Goal: Transaction & Acquisition: Purchase product/service

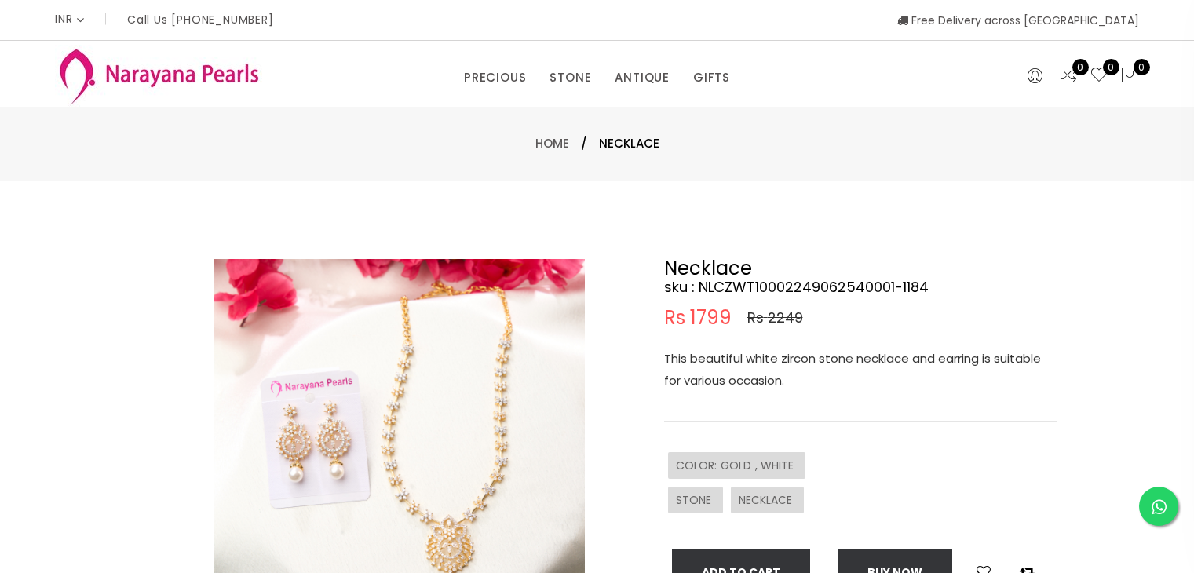
select select "INR"
click at [427, 368] on img at bounding box center [399, 444] width 371 height 371
drag, startPoint x: 421, startPoint y: 376, endPoint x: 462, endPoint y: 457, distance: 90.6
click at [462, 457] on img at bounding box center [399, 444] width 371 height 371
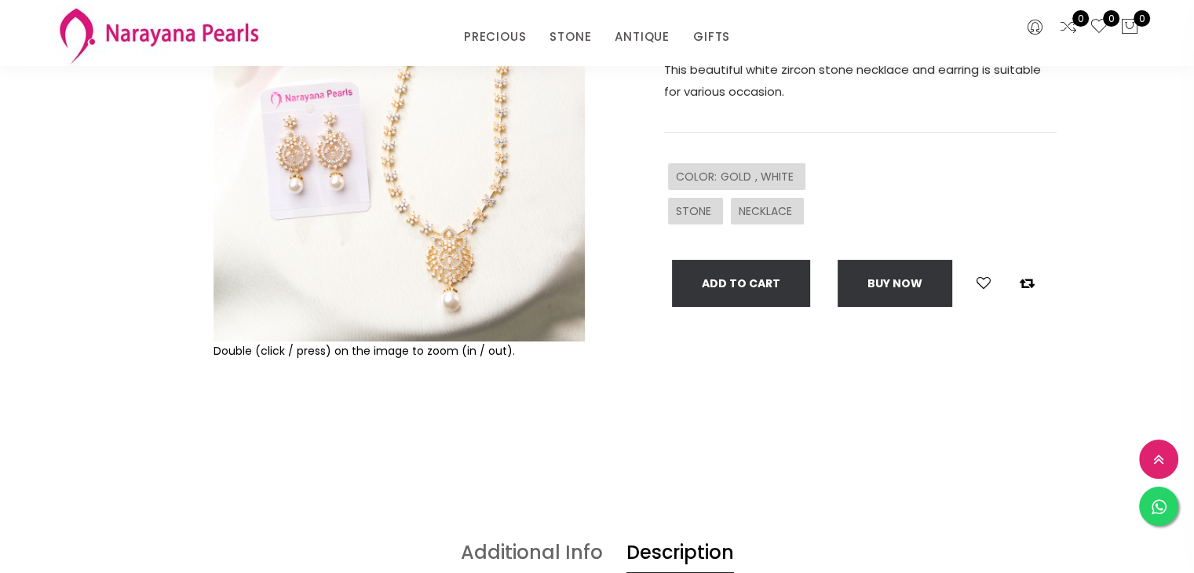
scroll to position [236, 0]
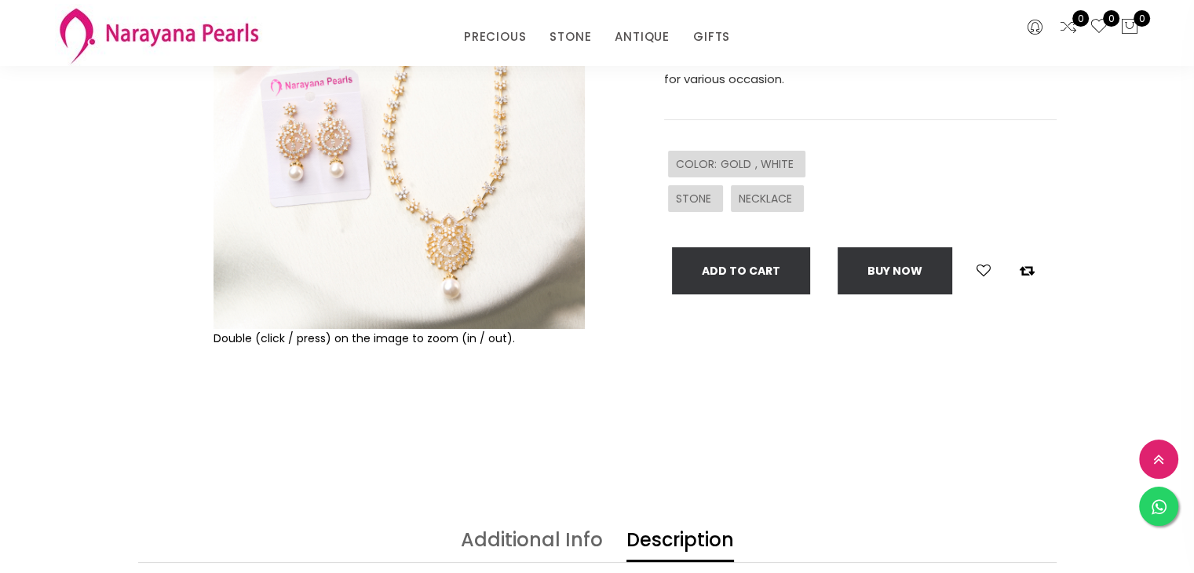
click at [396, 283] on img at bounding box center [399, 143] width 371 height 371
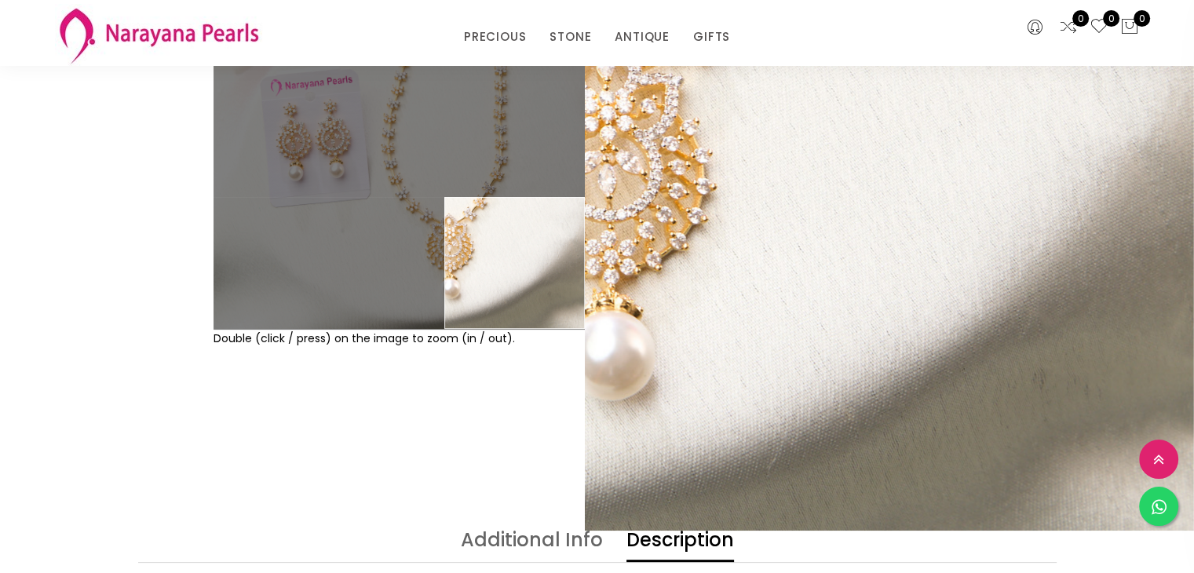
drag, startPoint x: 925, startPoint y: 396, endPoint x: 981, endPoint y: 478, distance: 98.9
click at [995, 514] on div "Double (click / press) on the image to zoom (in / out). Necklace sku : NLCZWT10…" at bounding box center [597, 205] width 1194 height 652
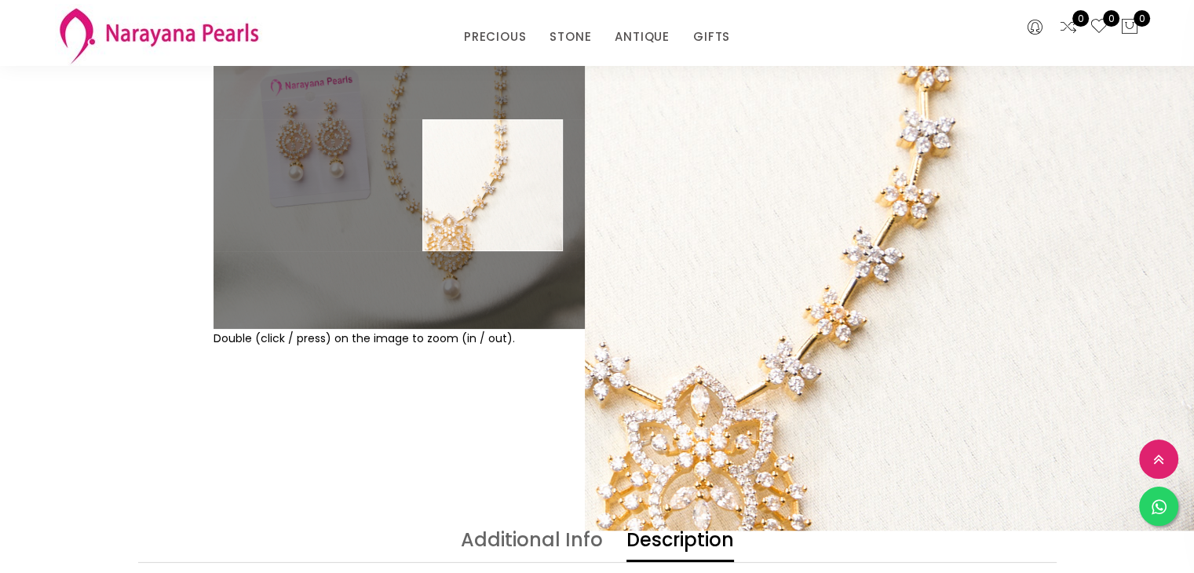
click at [493, 185] on img at bounding box center [399, 143] width 371 height 371
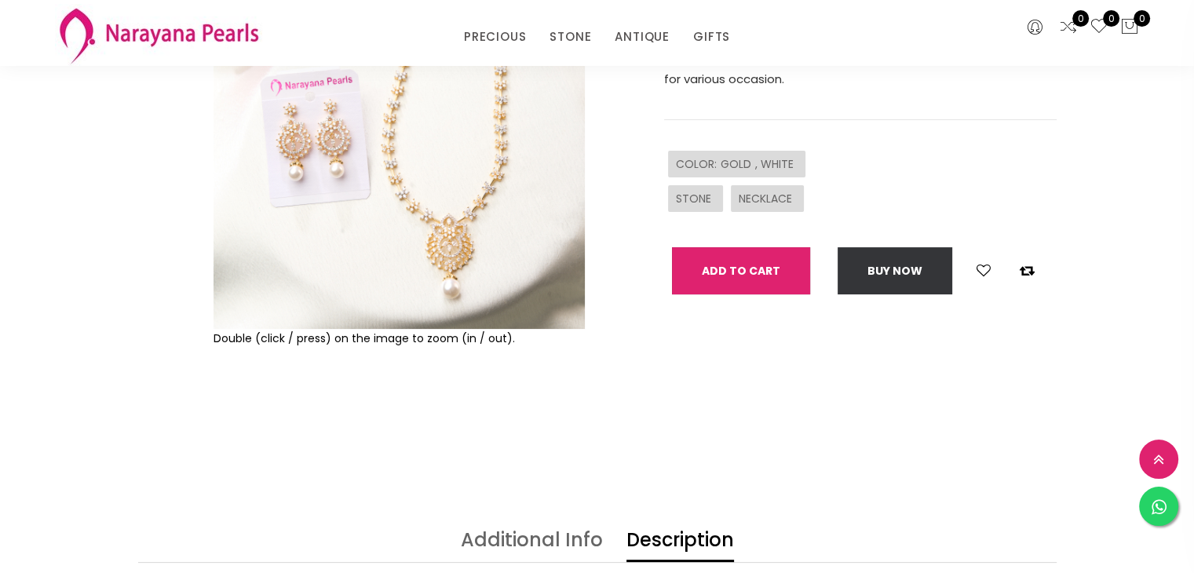
click at [757, 268] on button "Add To Cart" at bounding box center [741, 270] width 138 height 47
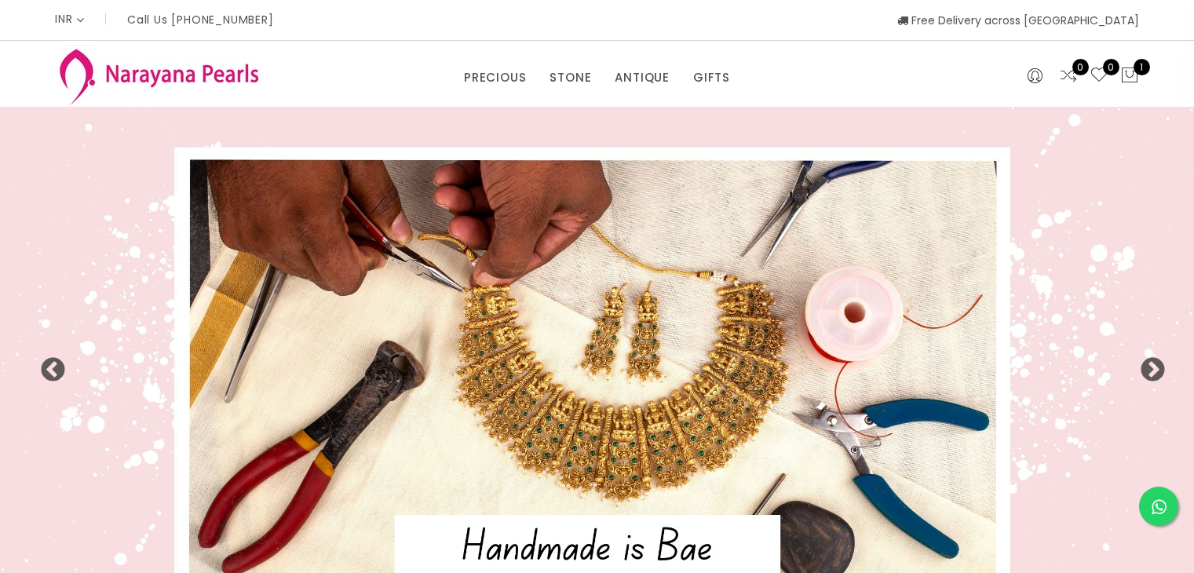
select select "INR"
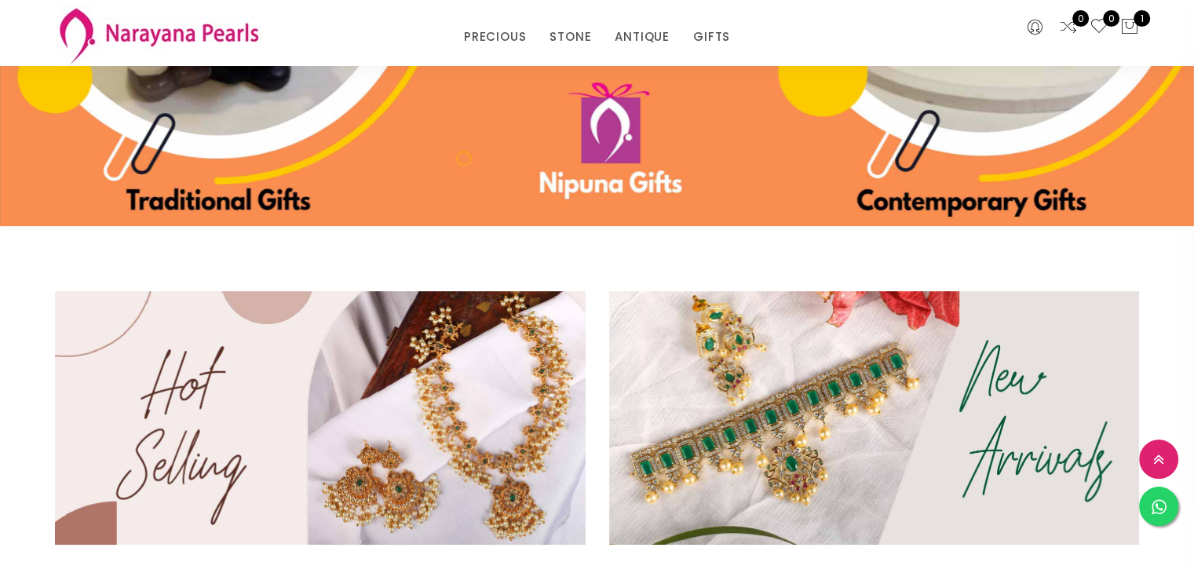
scroll to position [471, 0]
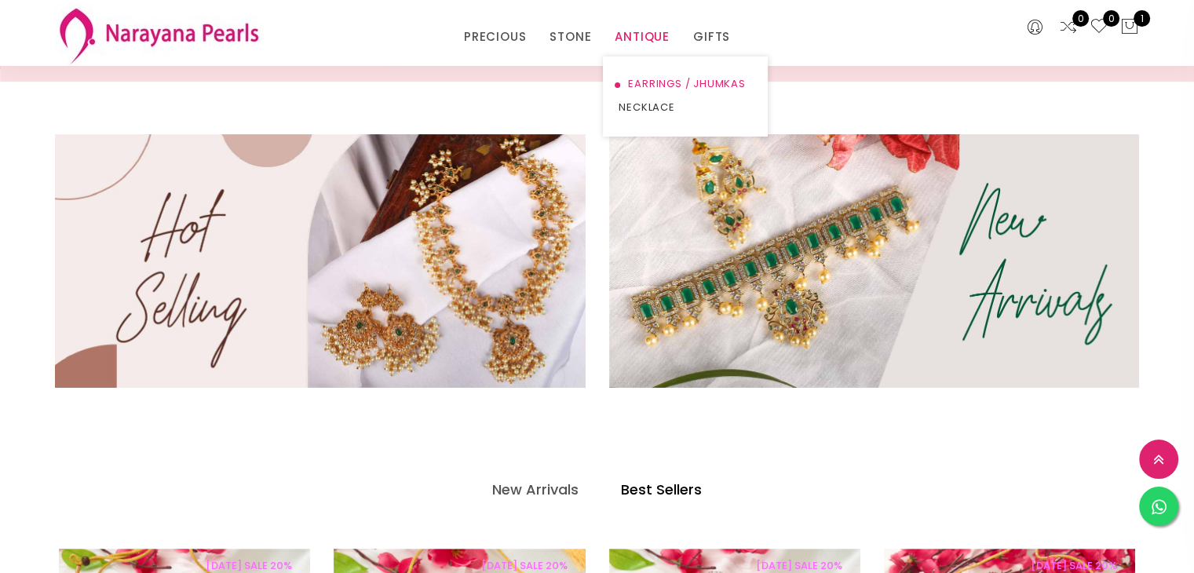
click at [644, 79] on link "EARRINGS / JHUMKAS" at bounding box center [685, 84] width 133 height 24
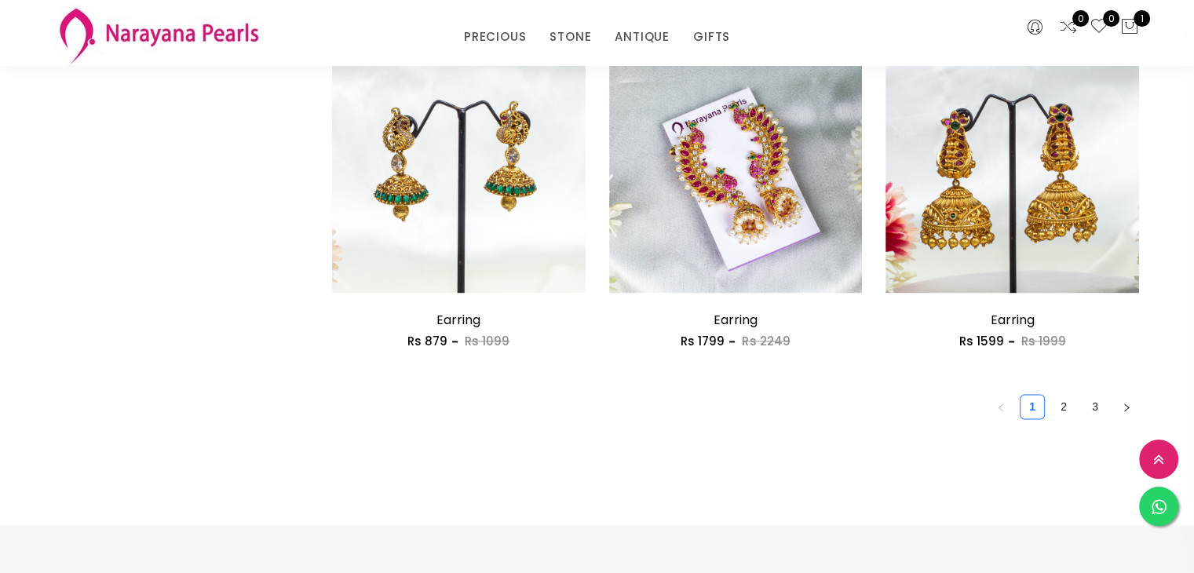
scroll to position [2198, 0]
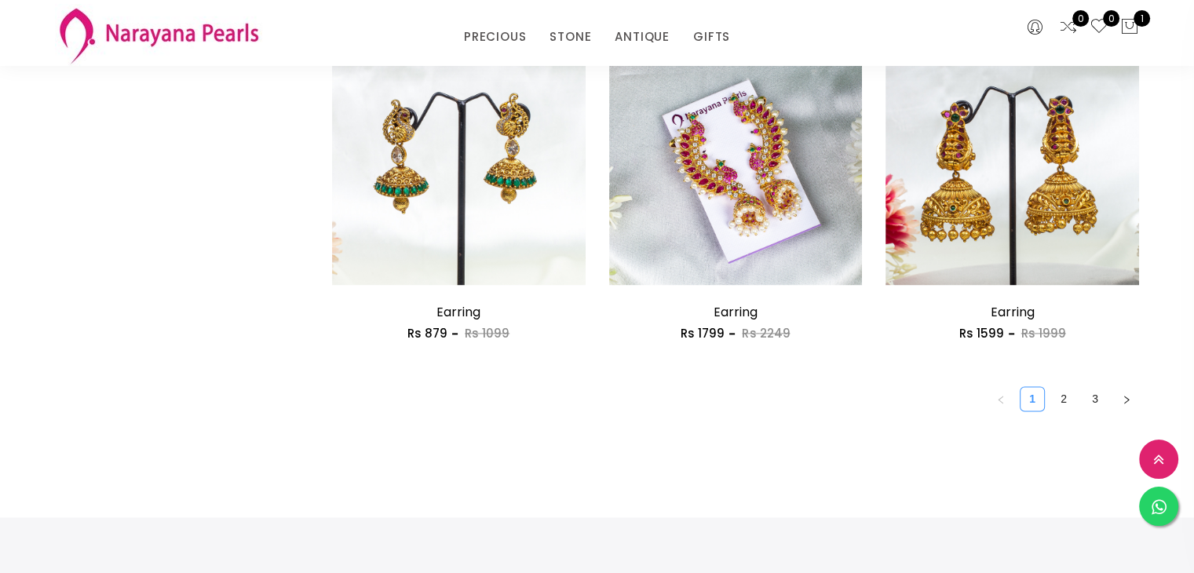
click at [1043, 394] on link "1" at bounding box center [1033, 399] width 24 height 24
click at [1064, 398] on link "2" at bounding box center [1064, 399] width 24 height 24
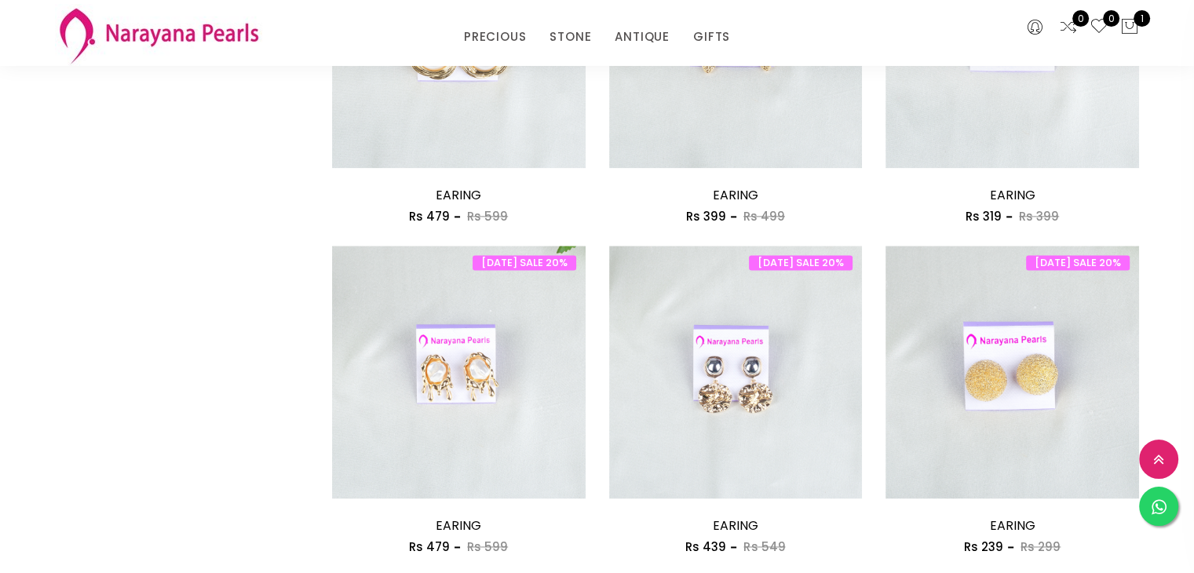
scroll to position [2198, 0]
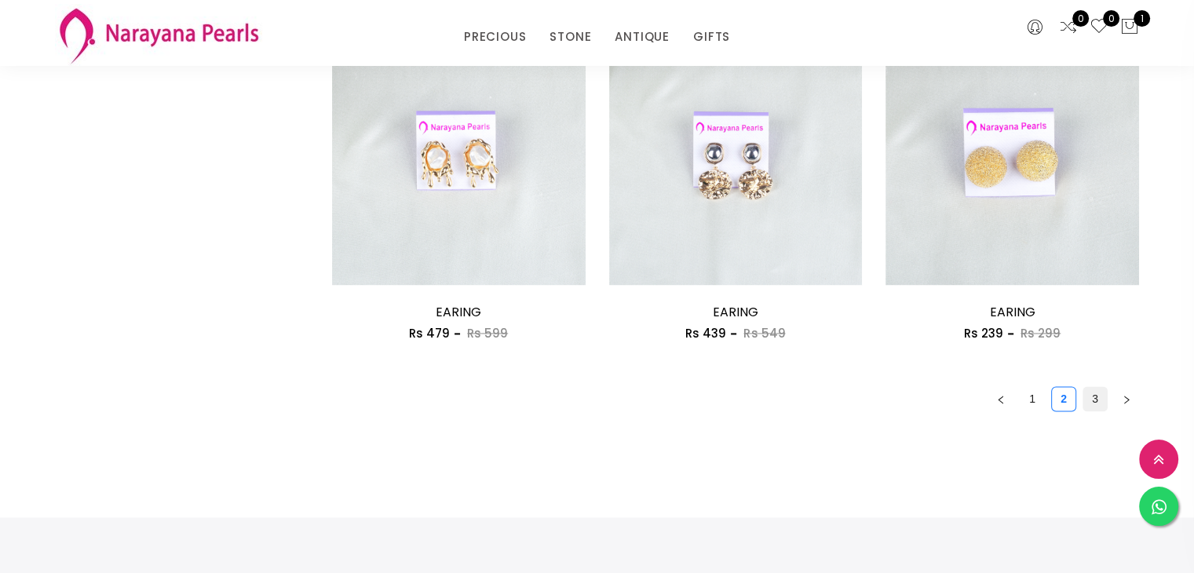
click at [1090, 396] on link "3" at bounding box center [1095, 399] width 24 height 24
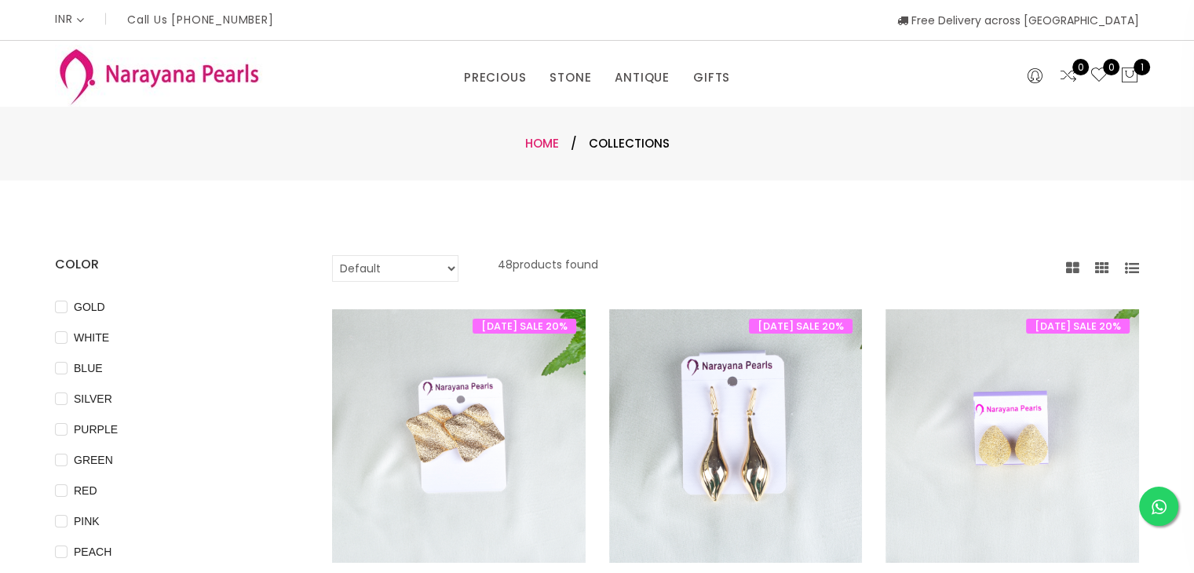
click at [543, 136] on link "Home" at bounding box center [542, 143] width 34 height 16
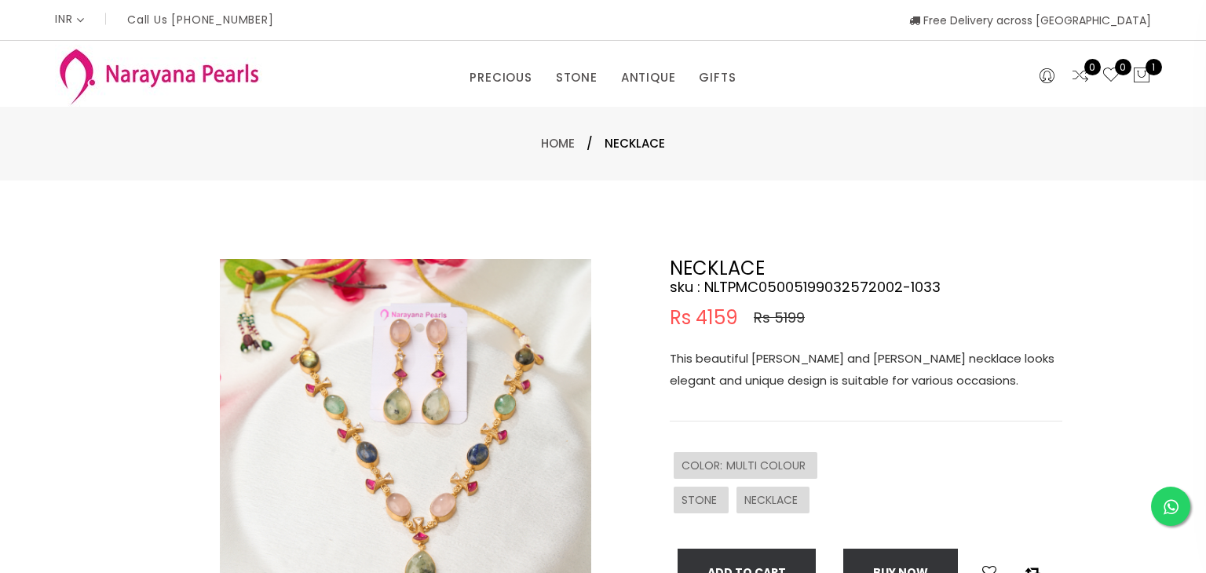
select select "INR"
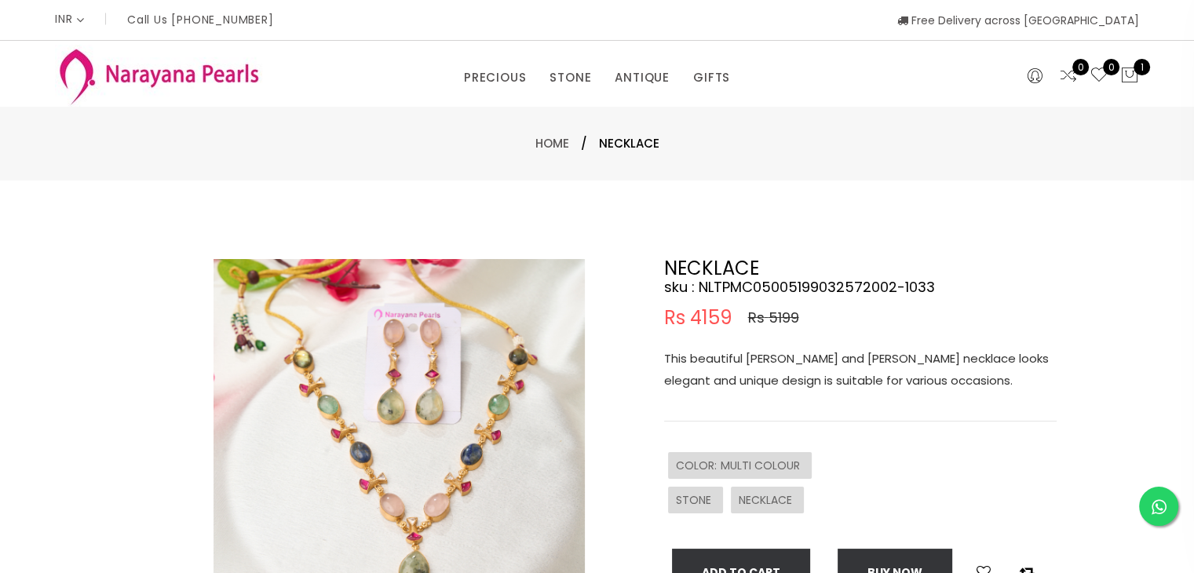
click at [916, 45] on div "PRECIOUS CUSTOM MADE-GEMS PRECIOUS MALA STONE EARRINGS / JHUMKAS NECKLACE ANTIQ…" at bounding box center [597, 74] width 1108 height 66
click at [713, 19] on div "INR CAD HKD GBP IDR INR JPY MYR USD MXN AUD Call Us +91 90949 50000 Free Delive…" at bounding box center [597, 20] width 1084 height 40
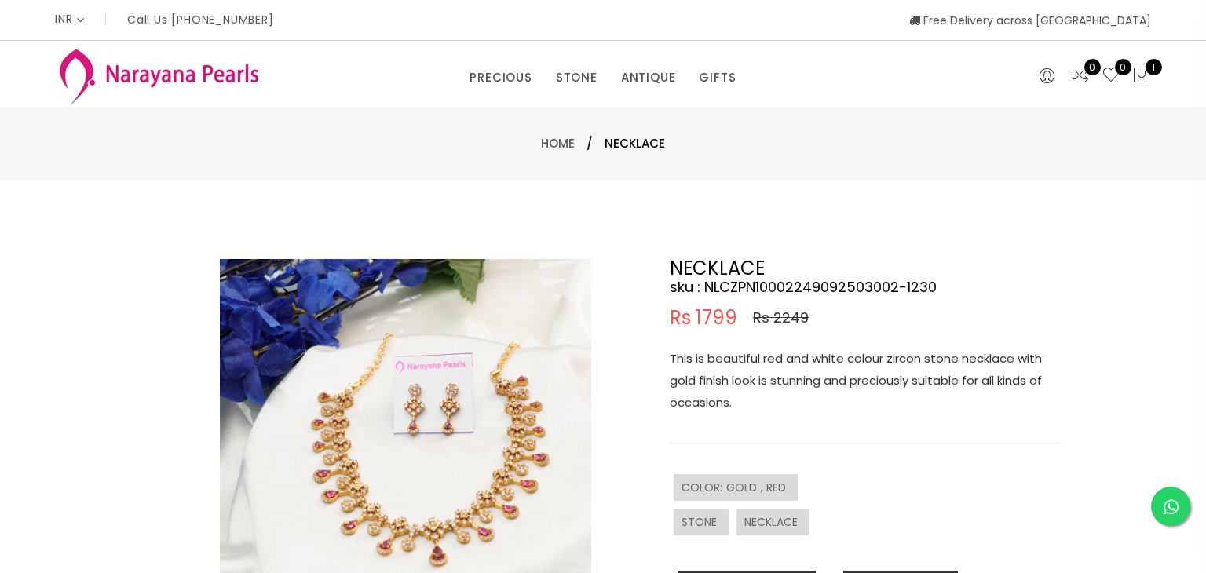
select select "INR"
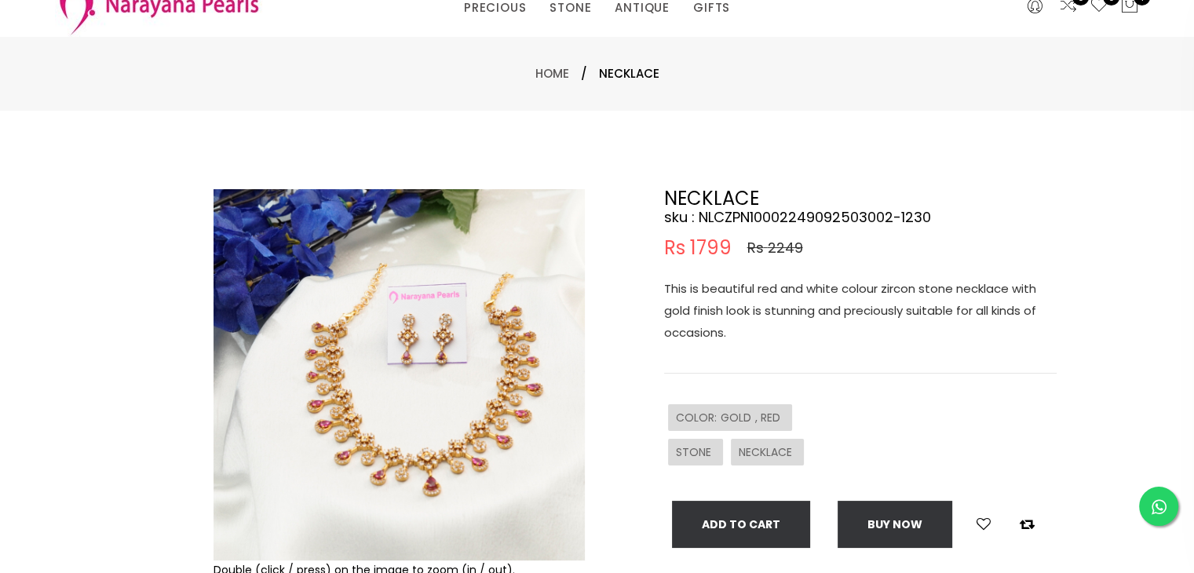
scroll to position [157, 0]
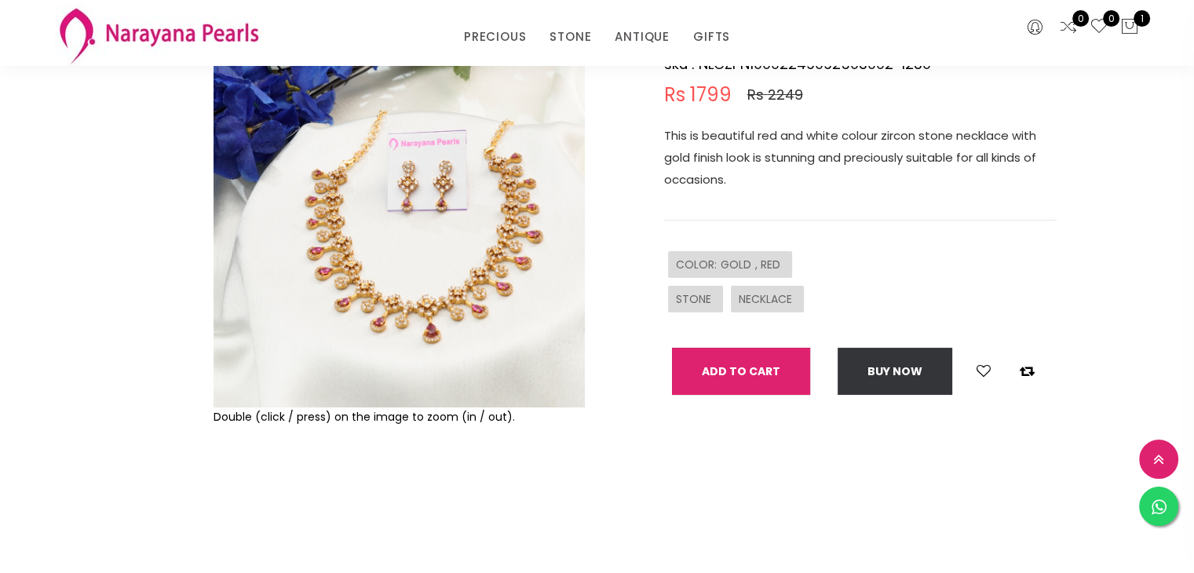
click at [763, 374] on button "Add To Cart" at bounding box center [741, 371] width 138 height 47
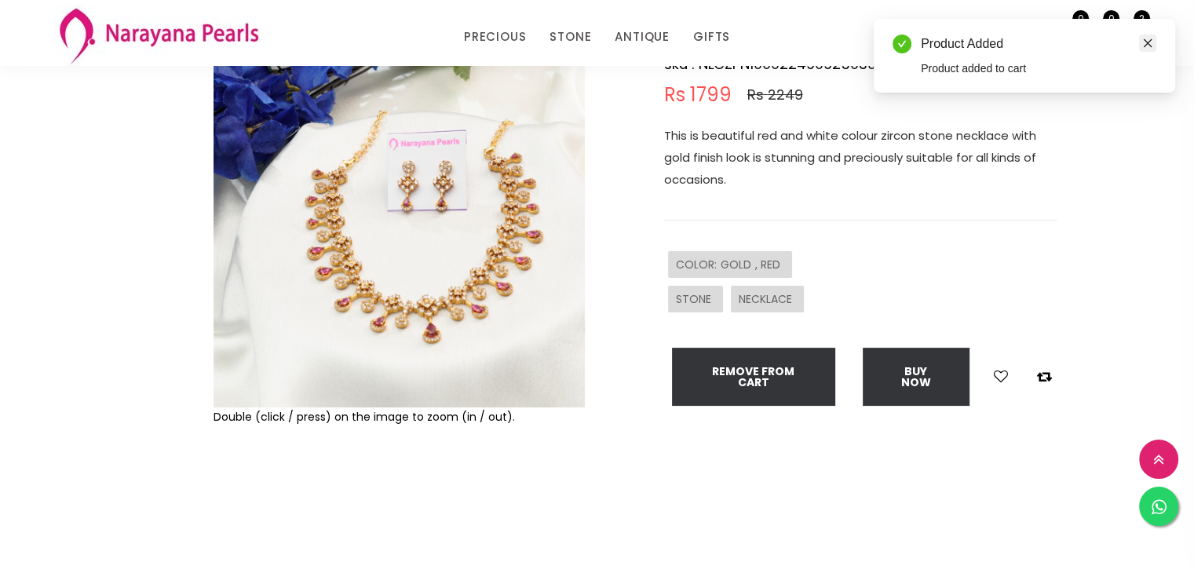
click at [1146, 43] on icon "close" at bounding box center [1148, 43] width 9 height 9
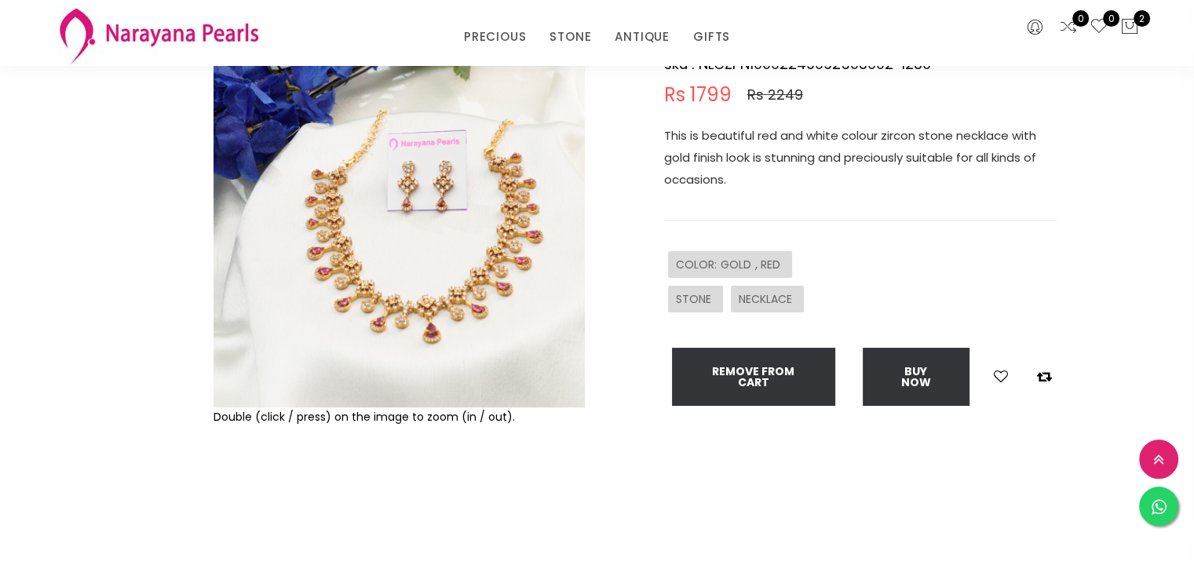
click at [166, 308] on div at bounding box center [172, 283] width 68 height 495
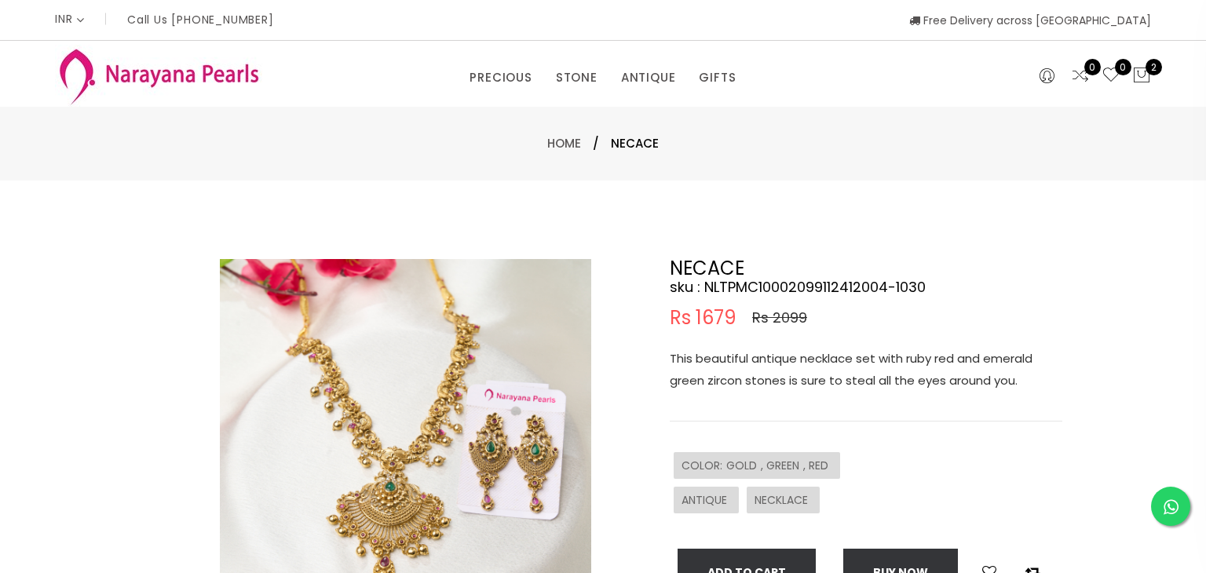
select select "INR"
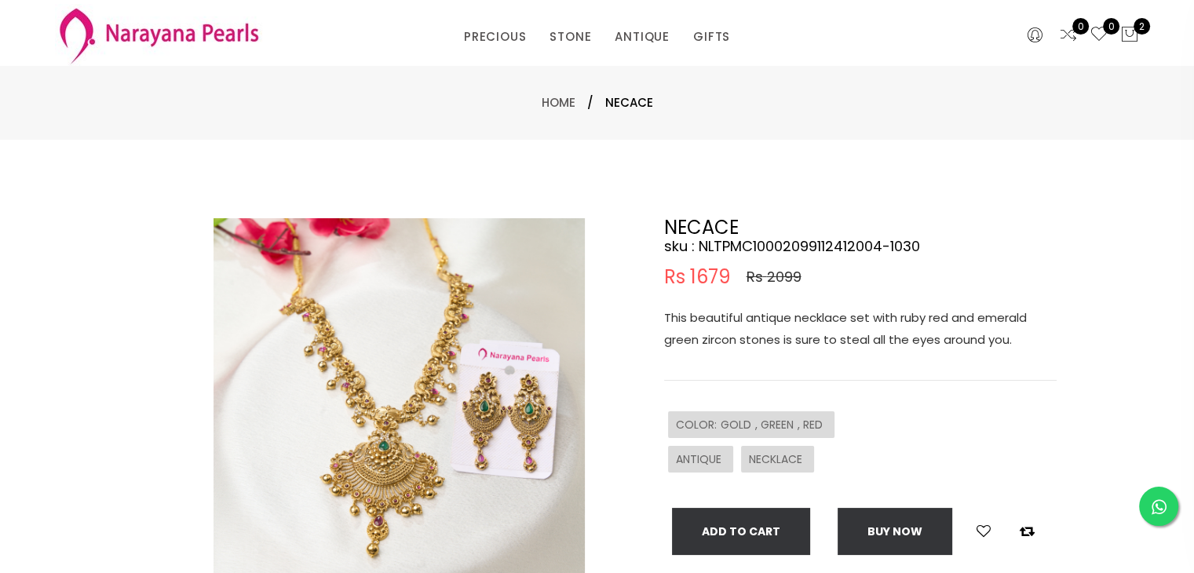
scroll to position [79, 0]
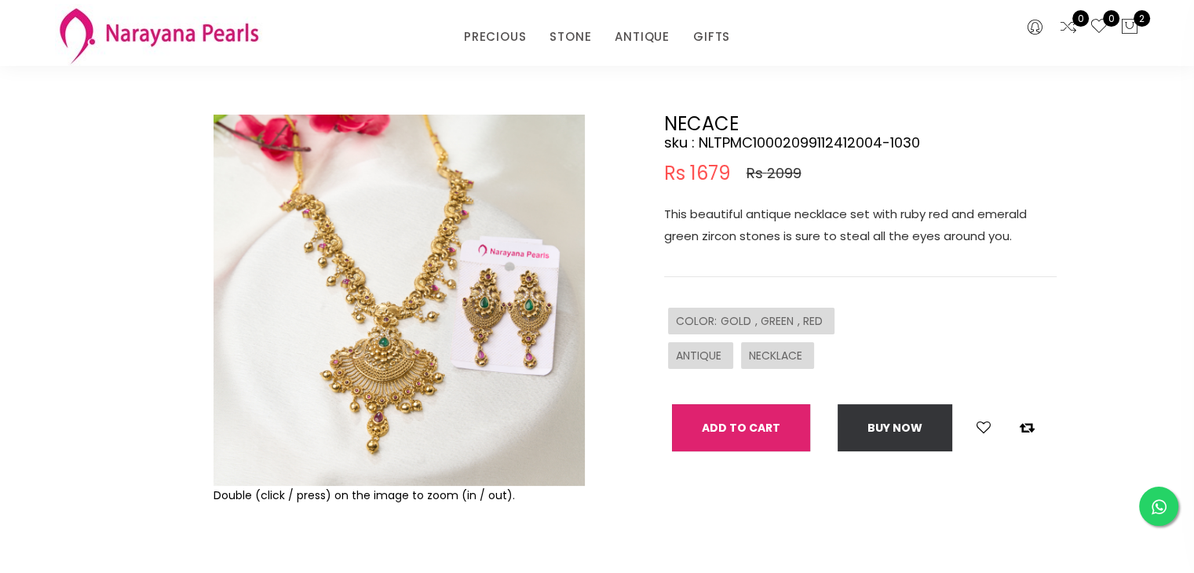
click at [715, 426] on button "Add To Cart" at bounding box center [741, 427] width 138 height 47
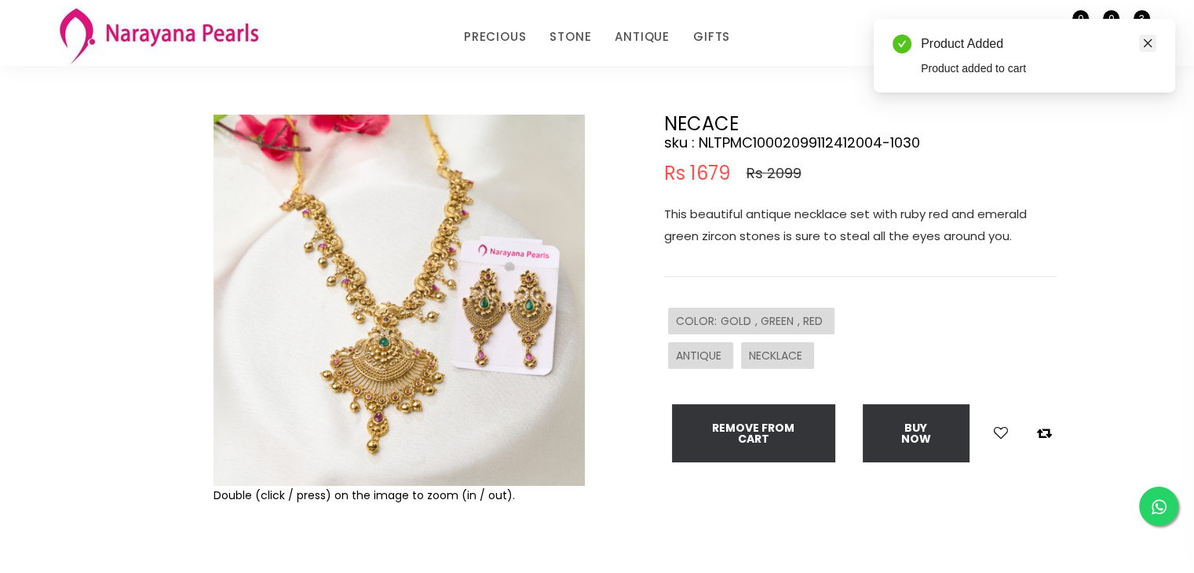
click at [1147, 38] on icon "close" at bounding box center [1147, 43] width 11 height 11
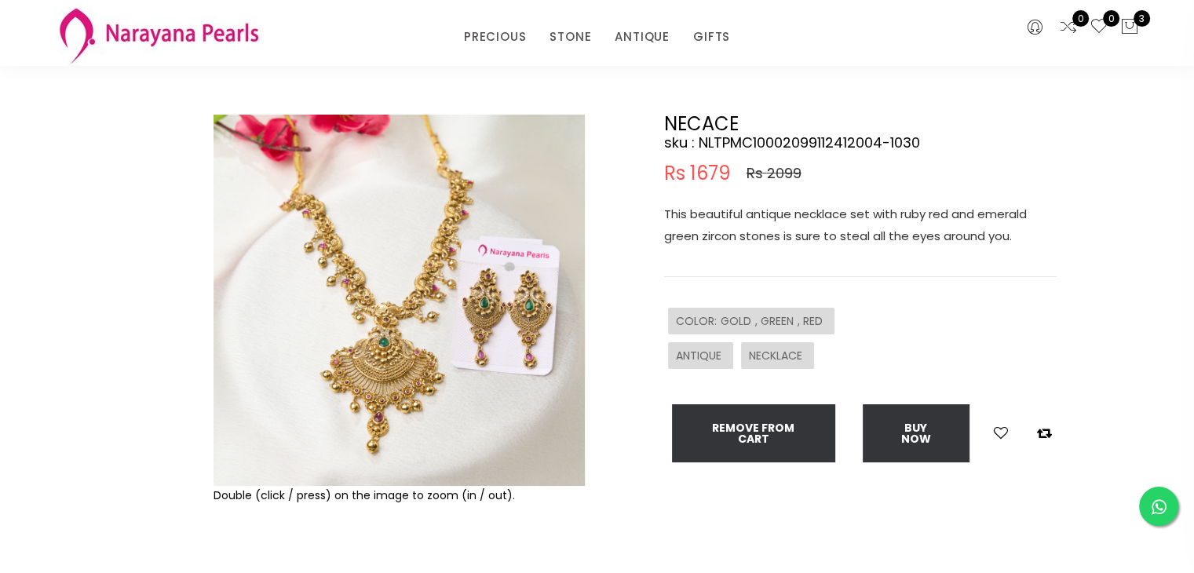
drag, startPoint x: 999, startPoint y: 51, endPoint x: 935, endPoint y: 52, distance: 63.6
click at [999, 51] on div "0 0 3" at bounding box center [1058, 33] width 184 height 66
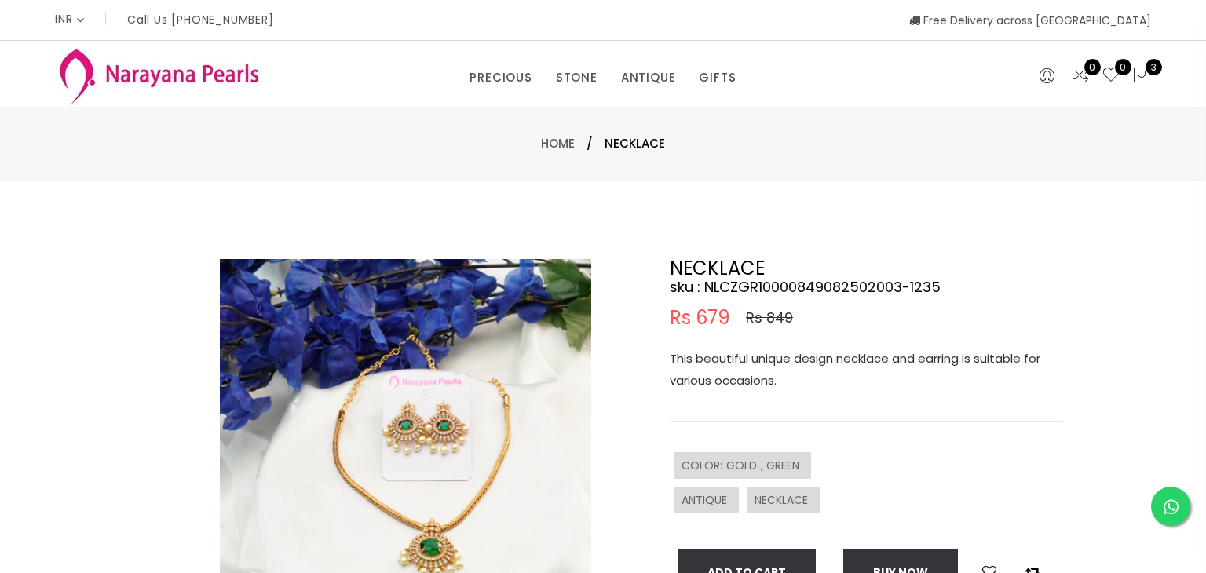
select select "INR"
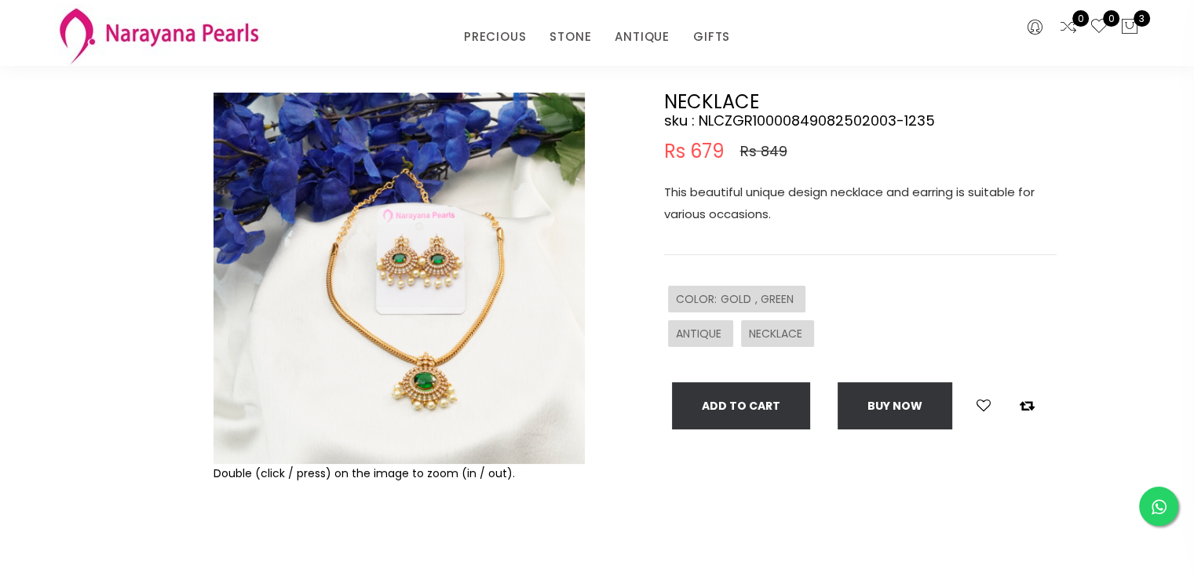
scroll to position [157, 0]
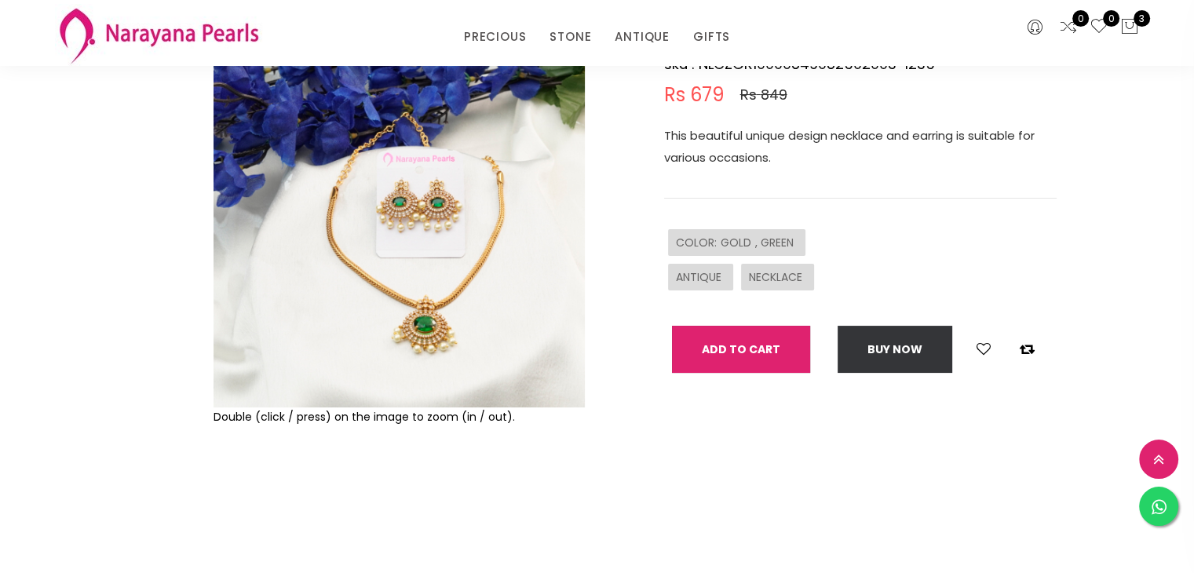
click at [697, 336] on button "Add To Cart" at bounding box center [741, 349] width 138 height 47
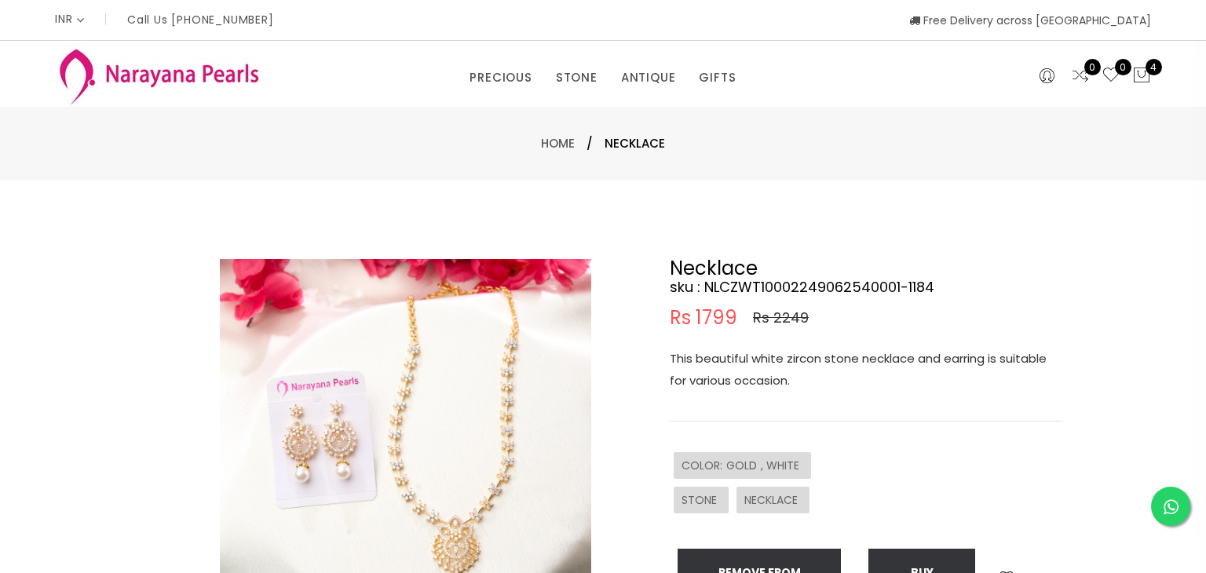
select select "INR"
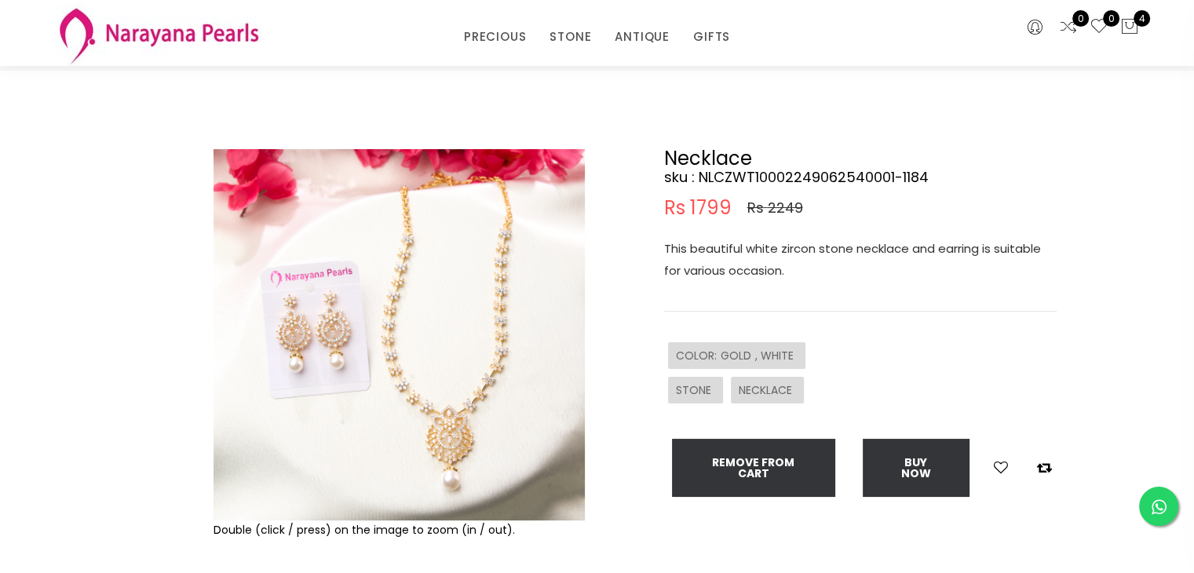
scroll to position [79, 0]
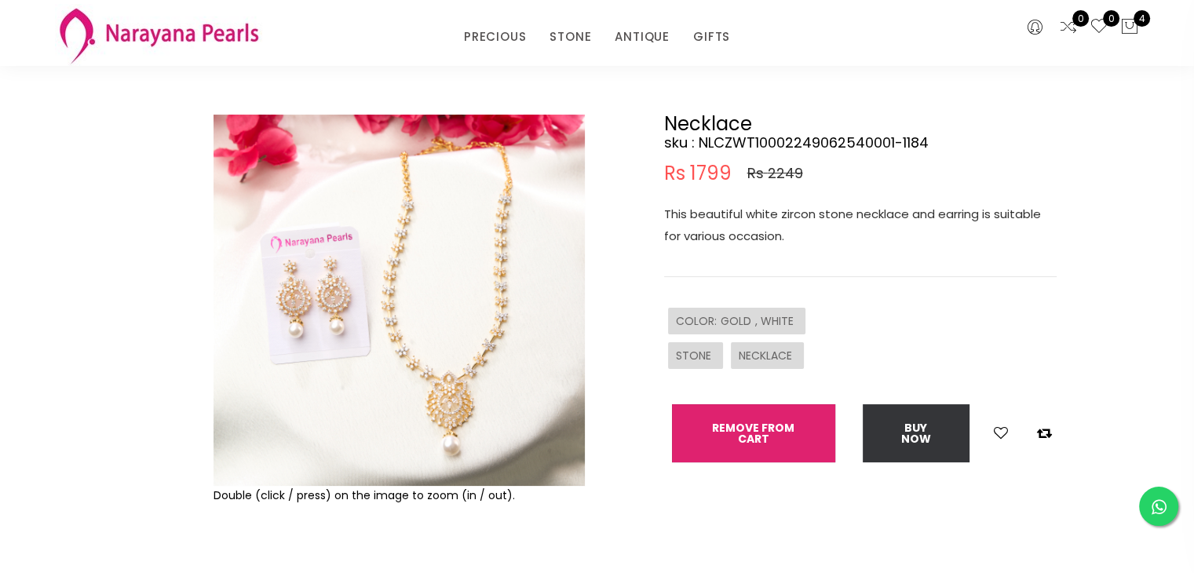
click at [741, 428] on button "Remove from cart" at bounding box center [753, 433] width 163 height 58
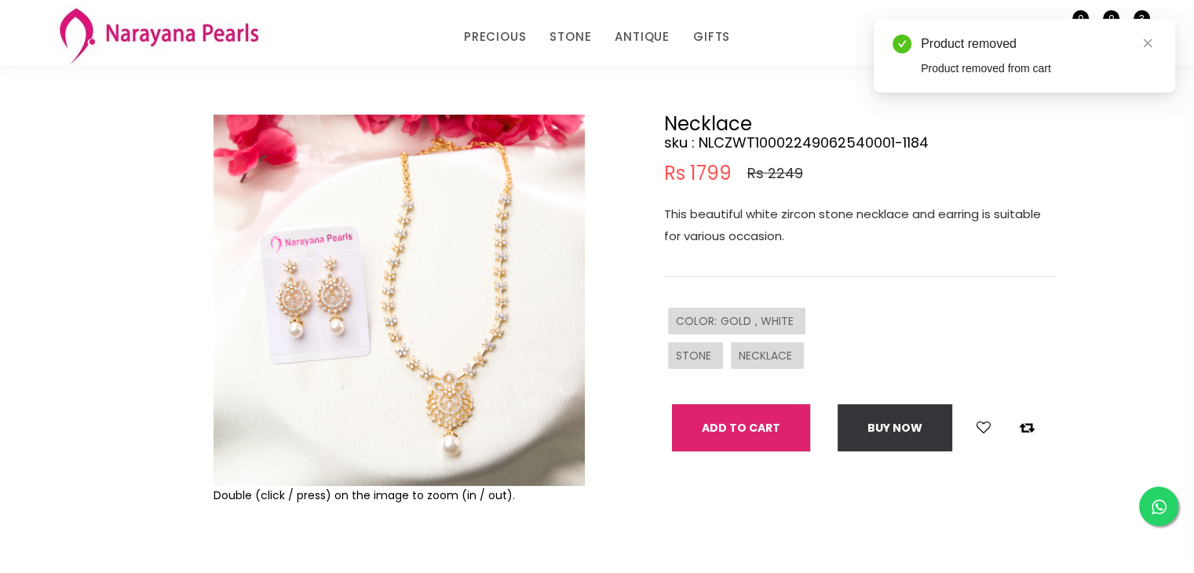
click at [741, 428] on button "Add To Cart" at bounding box center [741, 427] width 138 height 47
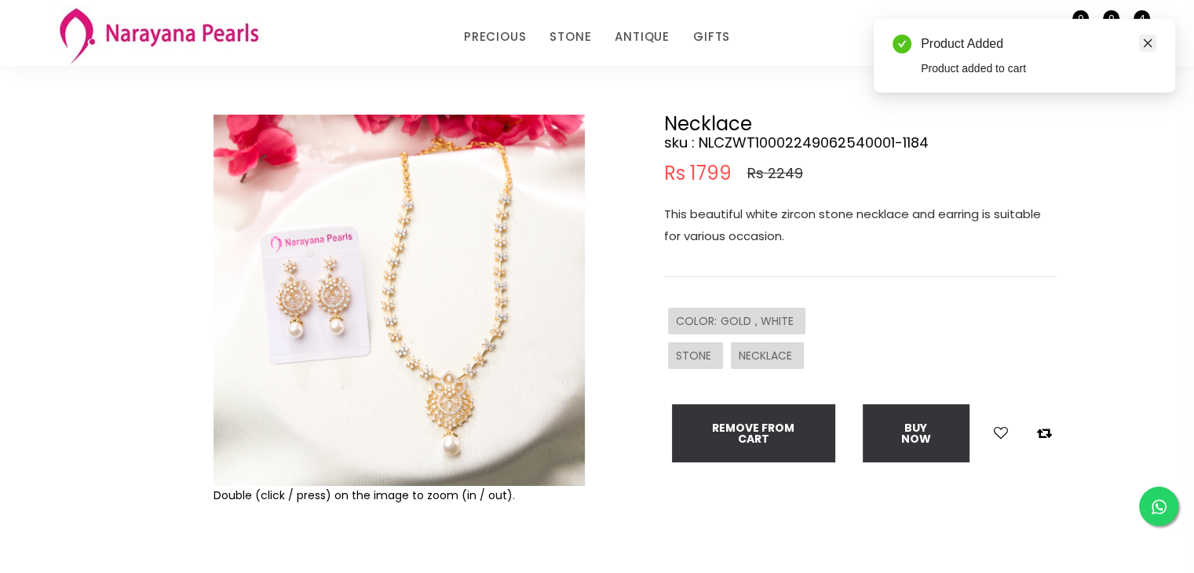
click at [1147, 43] on icon "close" at bounding box center [1148, 43] width 9 height 9
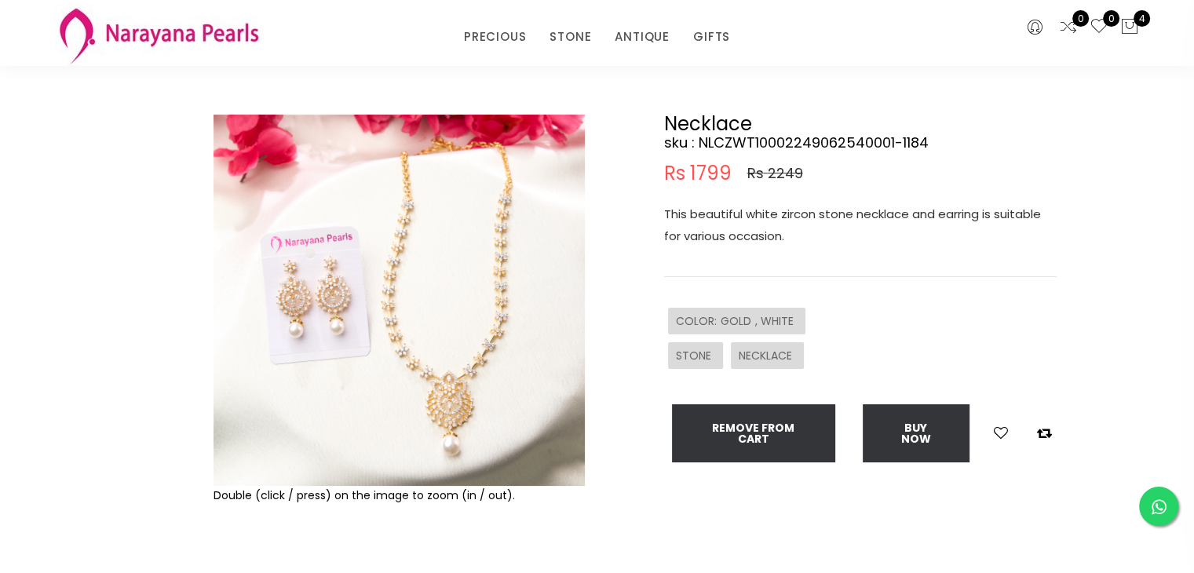
drag, startPoint x: 1123, startPoint y: 111, endPoint x: 1083, endPoint y: 99, distance: 41.7
click at [1123, 111] on div "Double (click / press) on the image to zoom (in / out). Necklace sku : NLCZWT10…" at bounding box center [597, 362] width 1194 height 652
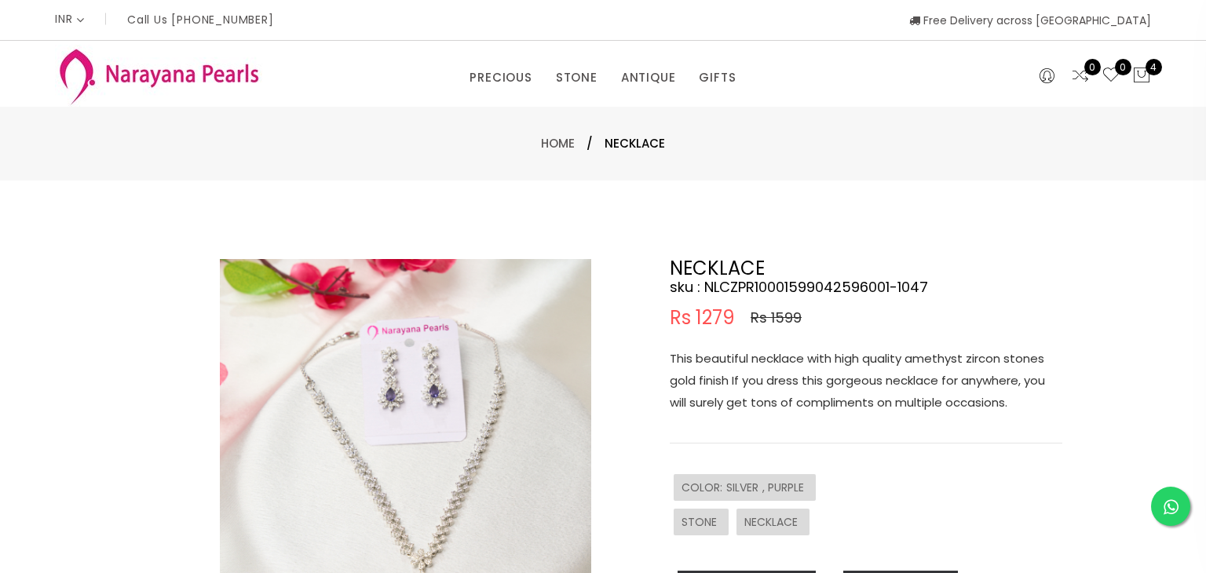
select select "INR"
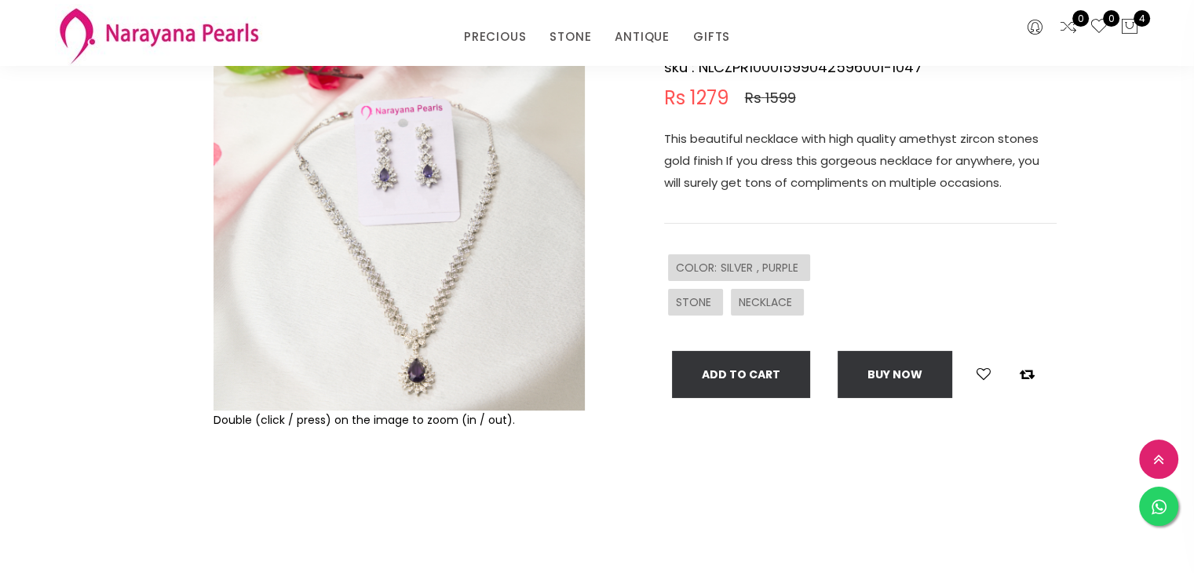
scroll to position [157, 0]
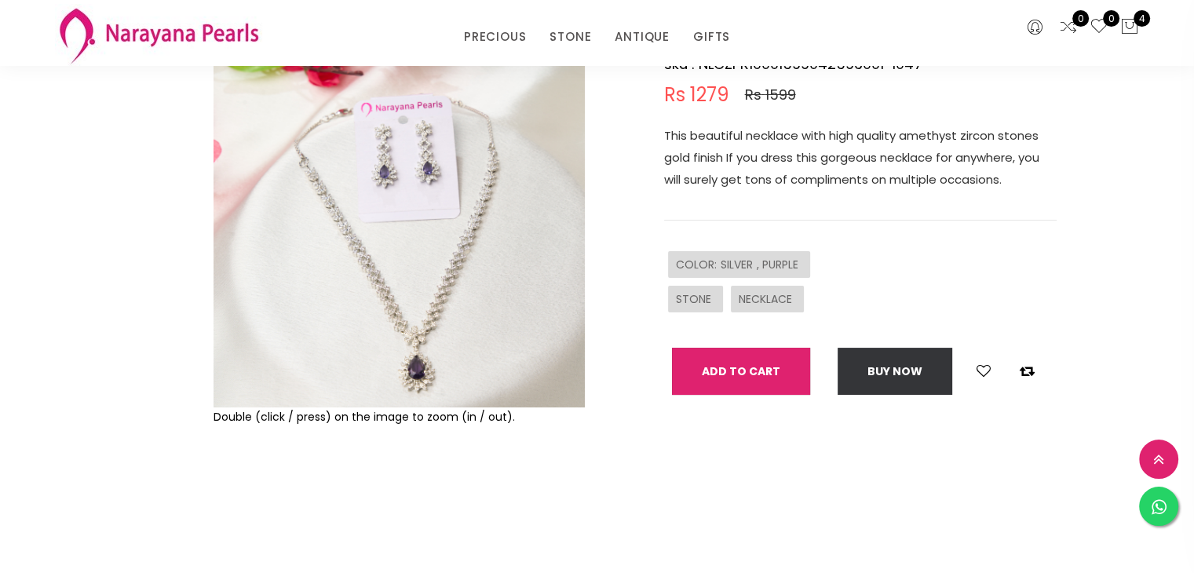
click at [732, 376] on button "Add To Cart" at bounding box center [741, 371] width 138 height 47
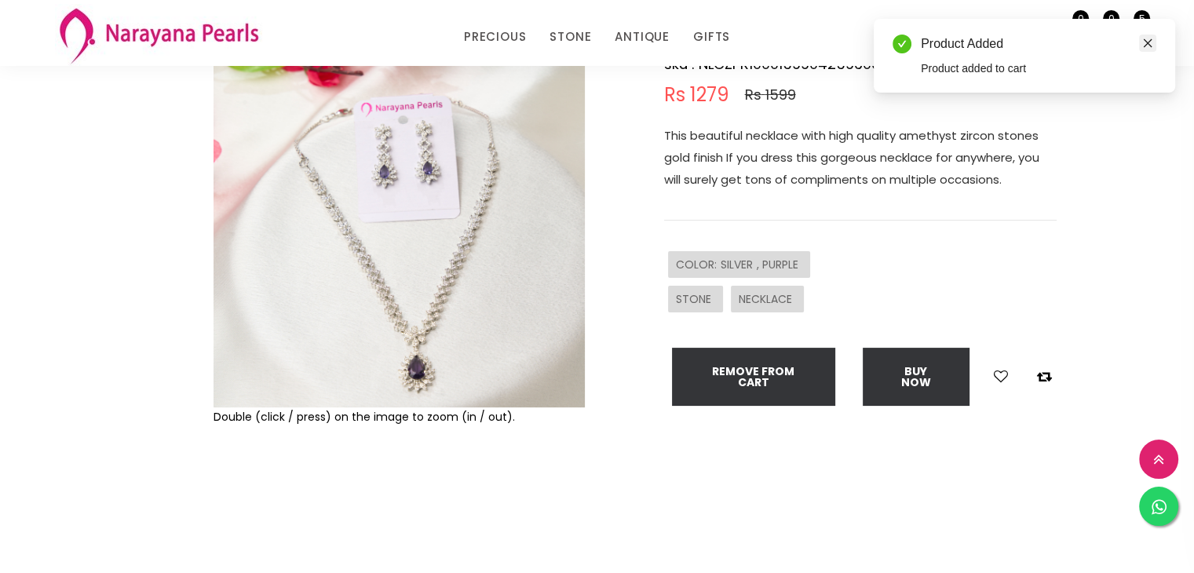
click at [1145, 42] on icon "close" at bounding box center [1147, 43] width 11 height 11
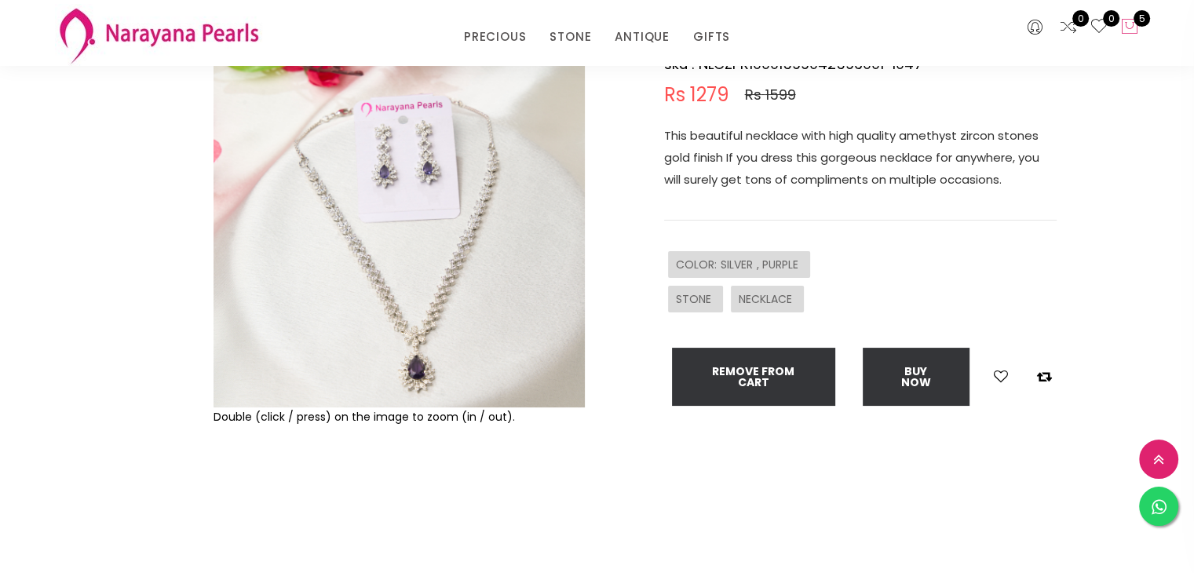
click at [1133, 29] on icon at bounding box center [1129, 26] width 19 height 19
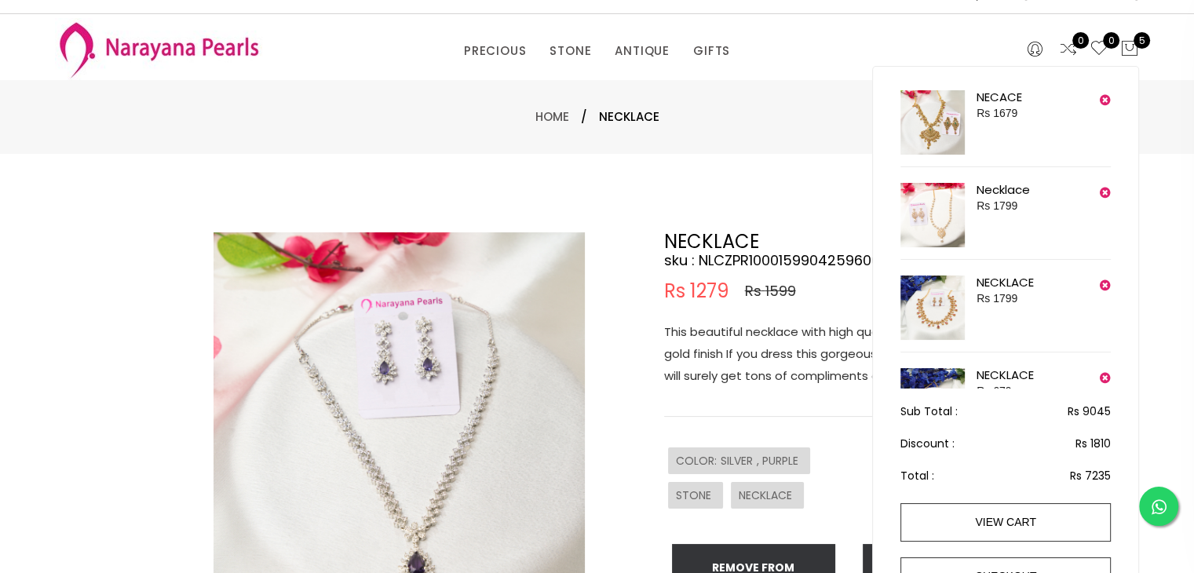
scroll to position [0, 0]
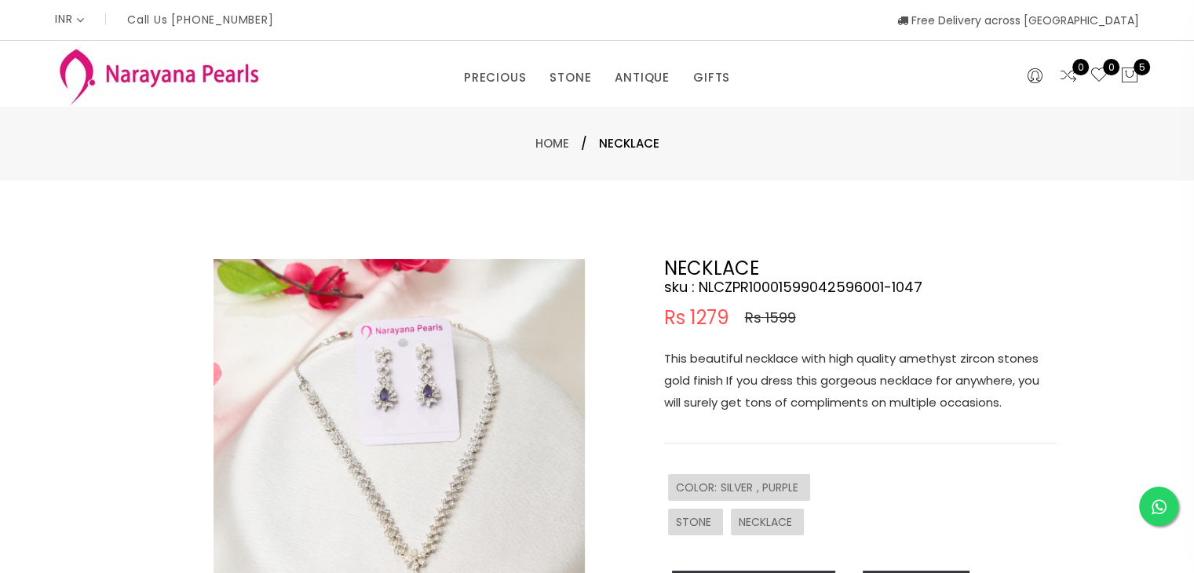
click at [825, 62] on div "PRECIOUS CUSTOM MADE-GEMS PRECIOUS [PERSON_NAME] EARRINGS / JHUMKAS NECKLACE AN…" at bounding box center [597, 73] width 739 height 31
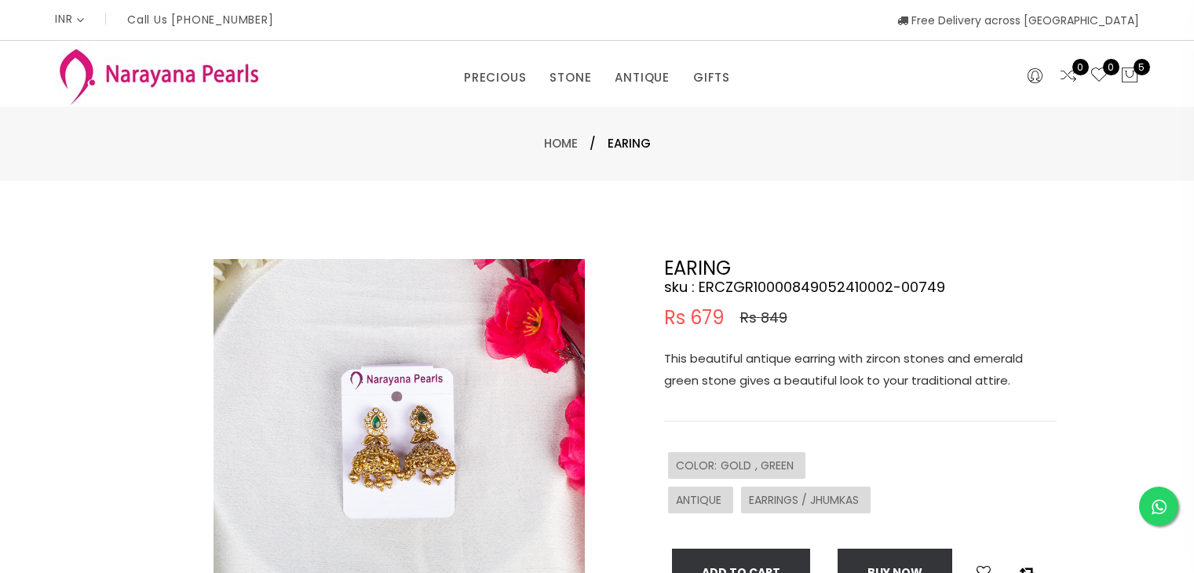
select select "INR"
click at [425, 446] on img at bounding box center [399, 444] width 371 height 371
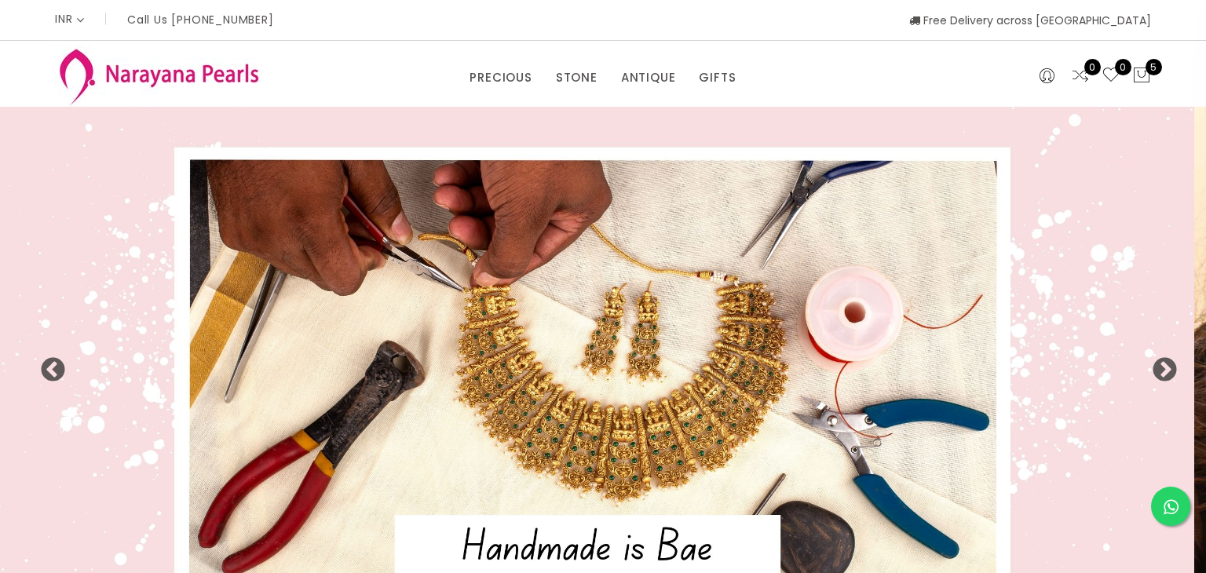
select select "INR"
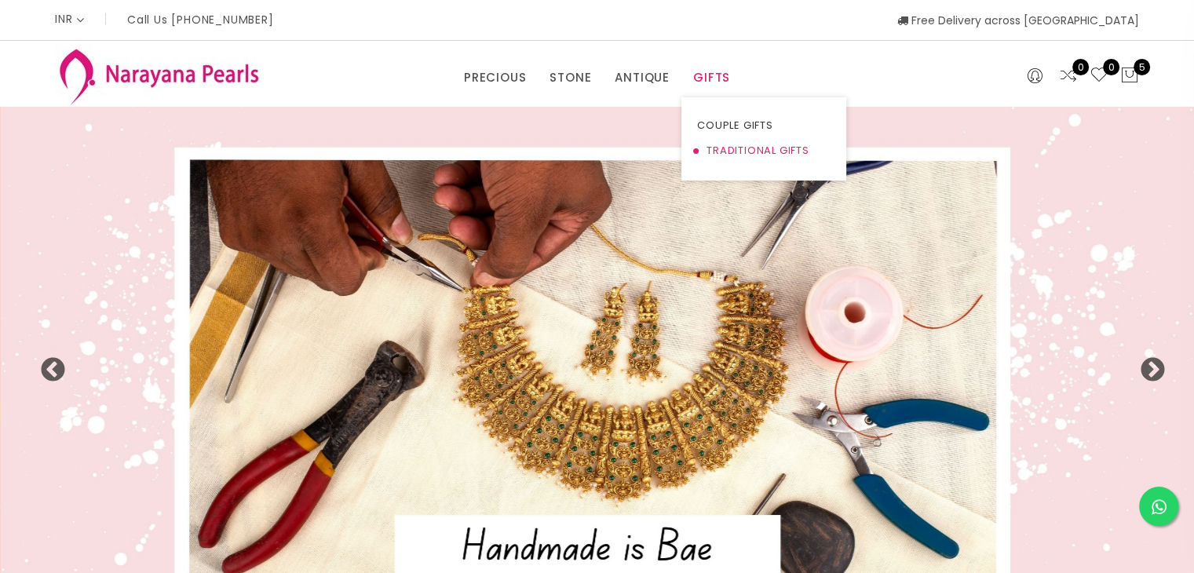
click at [716, 152] on link "TRADITIONAL GIFTS" at bounding box center [763, 150] width 133 height 25
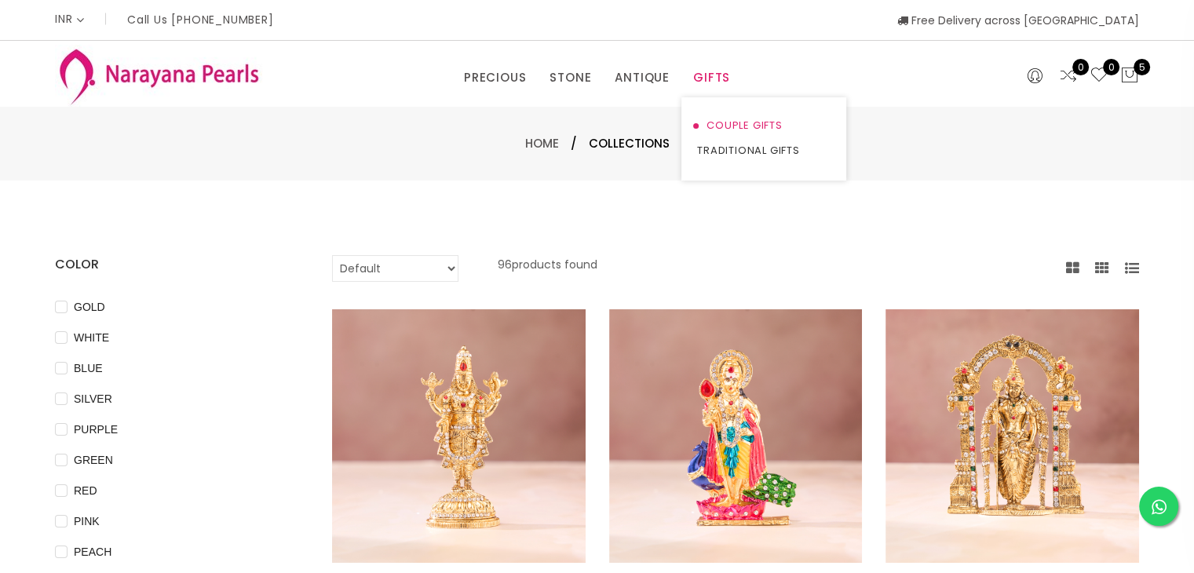
click at [721, 122] on link "COUPLE GIFTS" at bounding box center [763, 125] width 133 height 25
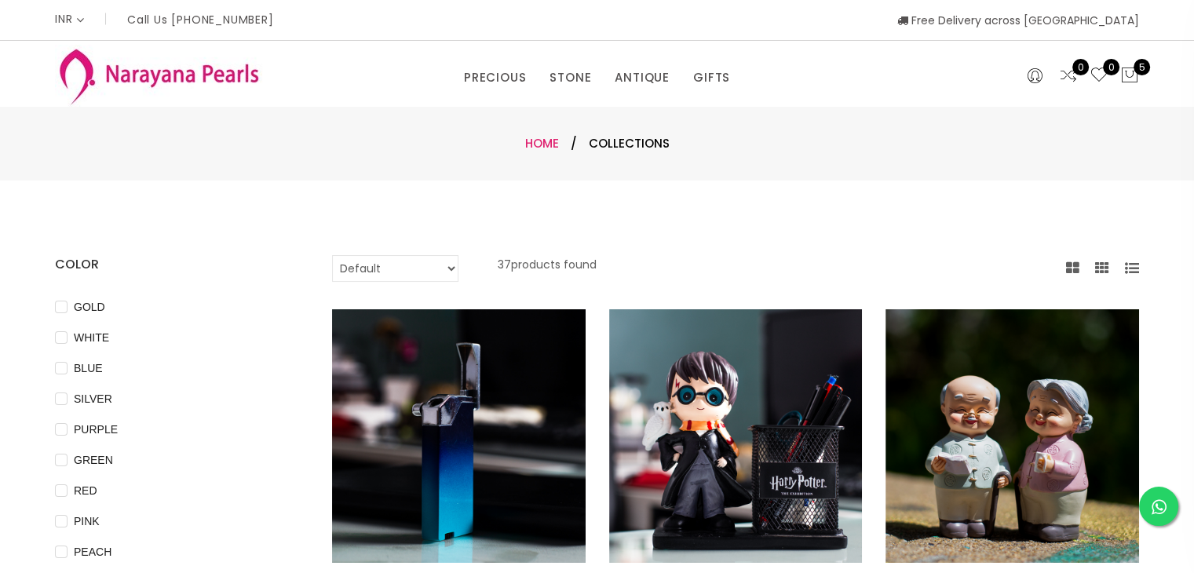
click at [553, 146] on link "Home" at bounding box center [542, 143] width 34 height 16
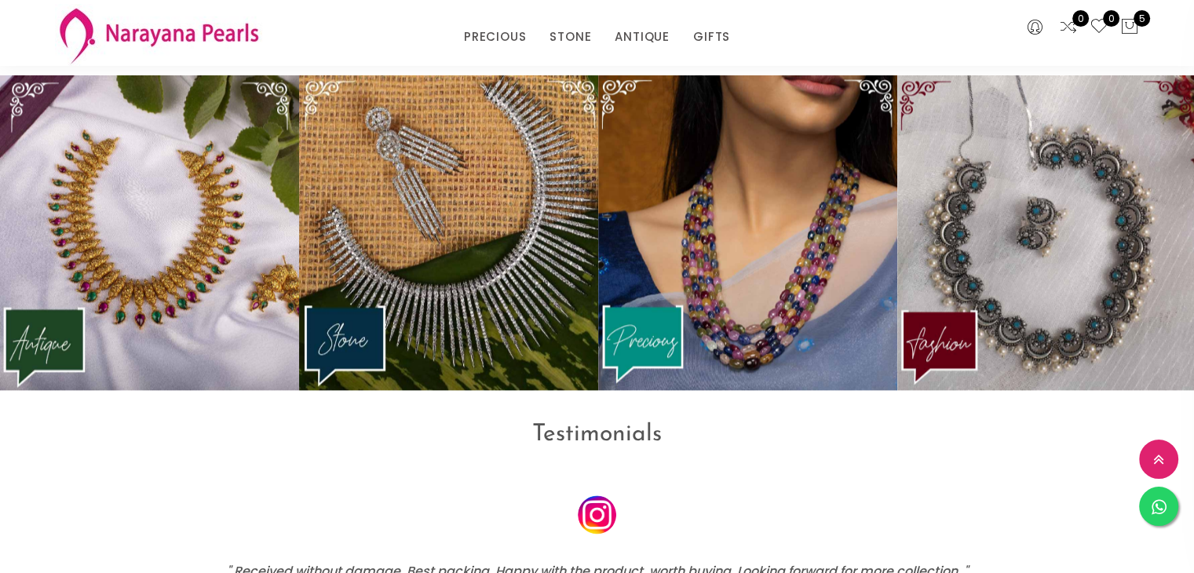
scroll to position [2054, 0]
